Goal: Transaction & Acquisition: Purchase product/service

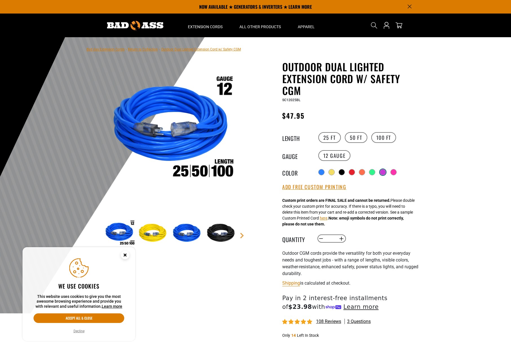
click at [385, 171] on div at bounding box center [383, 172] width 6 height 6
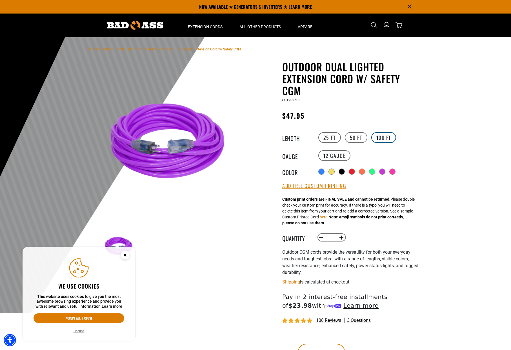
click at [381, 136] on label "100 FT" at bounding box center [383, 137] width 25 height 11
click at [354, 137] on label "50 FT" at bounding box center [356, 137] width 23 height 11
click at [341, 238] on button "Increase quantity for Outdoor Dual Lighted Extension Cord w/ Safety CGM" at bounding box center [341, 238] width 9 height 10
click at [342, 237] on button "Increase quantity for Outdoor Dual Lighted Extension Cord w/ Safety CGM" at bounding box center [341, 238] width 9 height 10
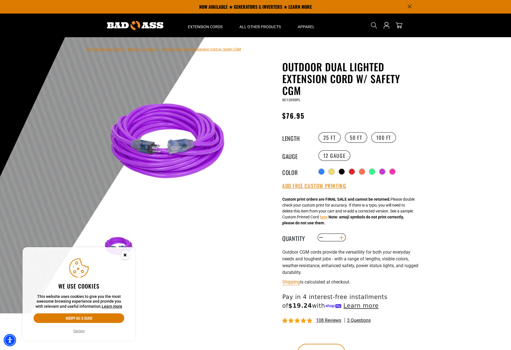
click at [342, 237] on button "Increase quantity for Outdoor Dual Lighted Extension Cord w/ Safety CGM" at bounding box center [341, 238] width 9 height 10
drag, startPoint x: 343, startPoint y: 238, endPoint x: 358, endPoint y: 238, distance: 14.6
click at [343, 238] on button "Increase quantity for Outdoor Dual Lighted Extension Cord w/ Safety CGM" at bounding box center [341, 238] width 9 height 10
type input "*"
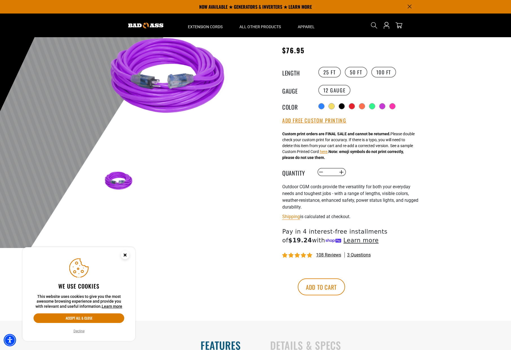
scroll to position [56, 0]
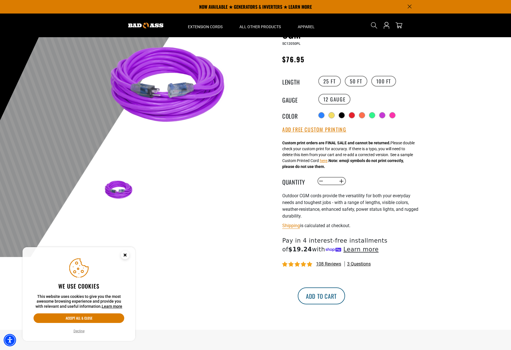
click at [345, 298] on button "Add to cart" at bounding box center [321, 295] width 47 height 17
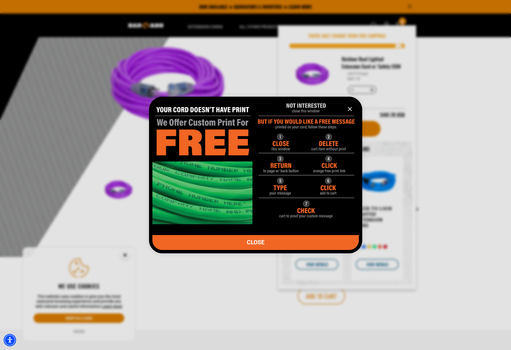
click at [250, 242] on span "CLOSE" at bounding box center [256, 242] width 18 height 6
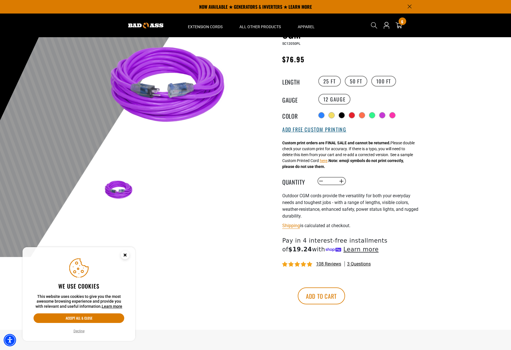
click at [315, 130] on button "Add Free Custom Printing" at bounding box center [314, 129] width 64 height 6
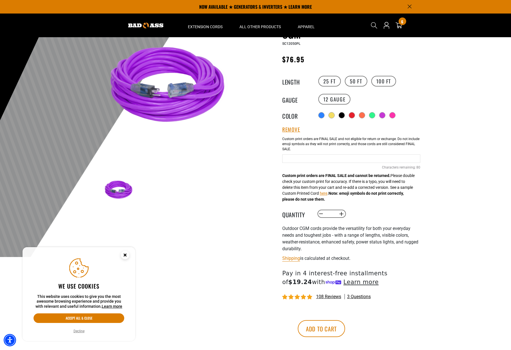
click at [306, 159] on input "text" at bounding box center [351, 158] width 138 height 8
type input "*"
type input "**********"
click at [345, 329] on button "Add to cart" at bounding box center [321, 328] width 47 height 17
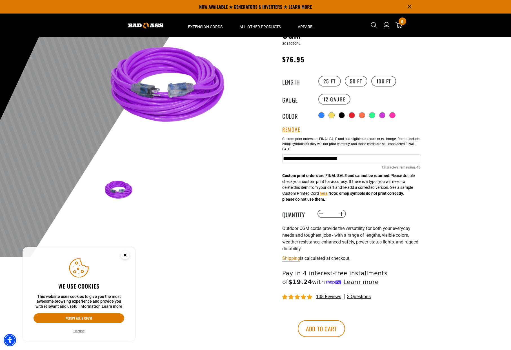
scroll to position [0, 0]
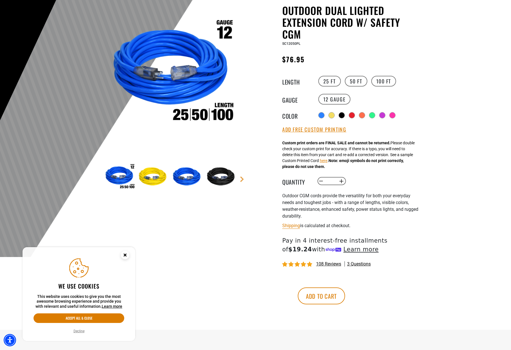
drag, startPoint x: 125, startPoint y: 256, endPoint x: 118, endPoint y: 258, distance: 7.0
click at [124, 256] on g "Close this option" at bounding box center [125, 255] width 8 height 8
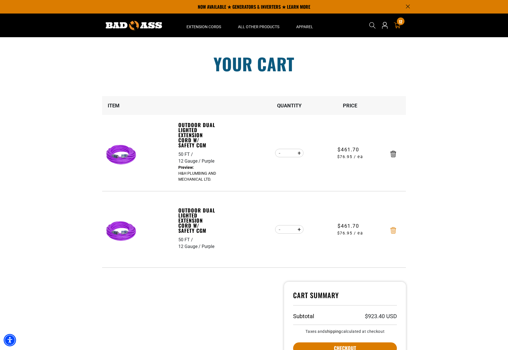
drag, startPoint x: 393, startPoint y: 226, endPoint x: 392, endPoint y: 229, distance: 3.0
click at [393, 227] on div at bounding box center [393, 229] width 25 height 9
click at [394, 230] on icon "Remove Outdoor Dual Lighted Extension Cord w/ Safety CGM - 50 FT / 12 Gauge / P…" at bounding box center [394, 230] width 6 height 6
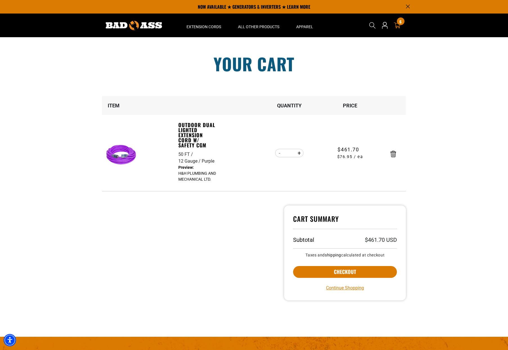
click at [452, 143] on section "Your cart Your cart is empty Continue Shopping Item Quantity Price 50 FT 12 Gau…" at bounding box center [254, 186] width 508 height 299
click at [339, 272] on button "Checkout" at bounding box center [345, 272] width 104 height 12
